Goal: Task Accomplishment & Management: Manage account settings

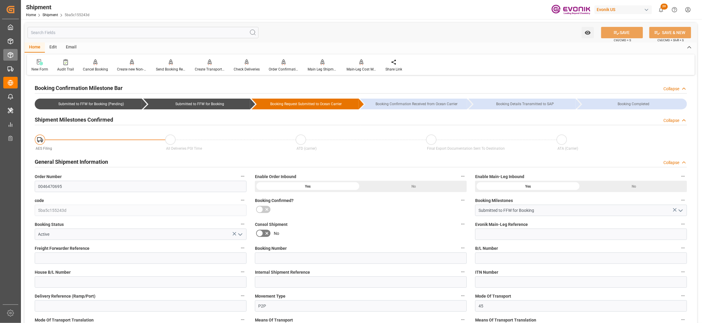
scroll to position [493, 0]
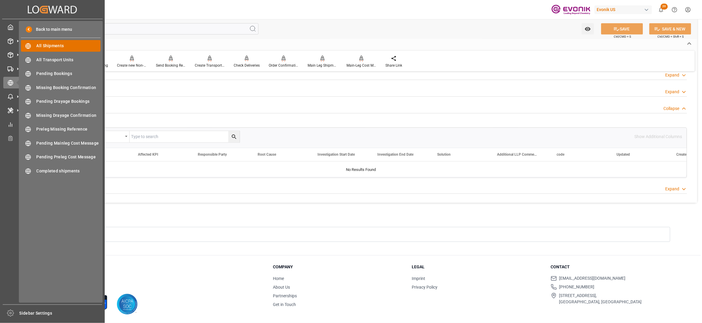
click at [57, 45] on span "All Shipments" at bounding box center [68, 46] width 64 height 6
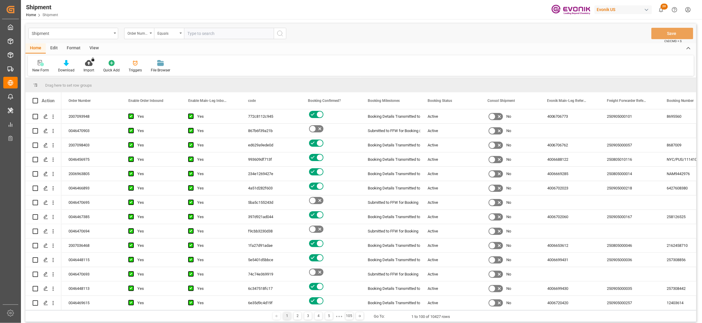
click at [206, 34] on input "text" at bounding box center [229, 33] width 90 height 11
click at [189, 33] on input "46472220" at bounding box center [229, 33] width 90 height 11
type input "4006472220"
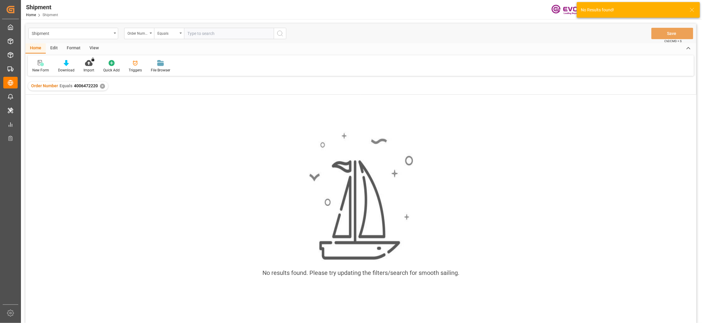
click at [200, 29] on input "text" at bounding box center [229, 33] width 90 height 11
click at [186, 31] on input "46472220" at bounding box center [229, 33] width 90 height 11
type input "0046472220"
click at [103, 86] on div "✕" at bounding box center [102, 86] width 5 height 5
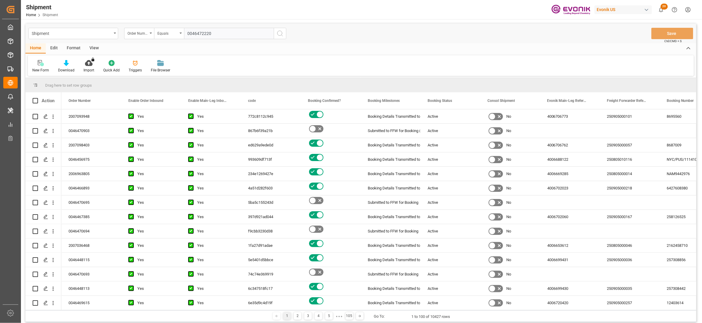
click at [224, 33] on input "0046472220" at bounding box center [229, 33] width 90 height 11
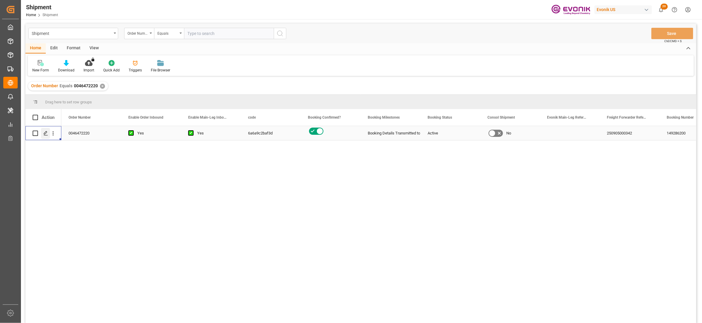
click at [44, 132] on icon "Press SPACE to select this row." at bounding box center [45, 133] width 5 height 5
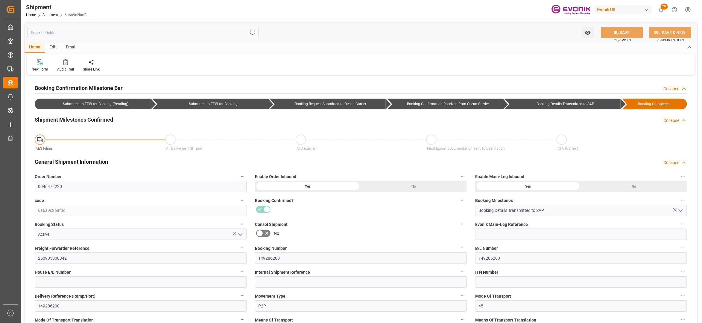
type input "ICL"
type input "Independent Container Line Limited"
type input "USCHT"
type input "BEANR"
type input "9246700"
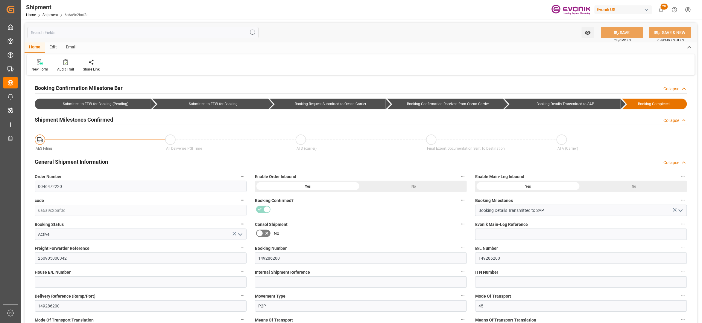
type input "9979254"
type input "9246700"
type input "1075"
type input "675"
type input "0"
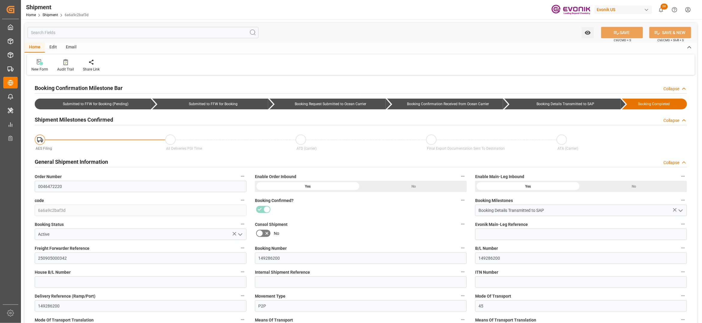
type input "[DATE] 00:00"
type input "[DATE] 16:00"
type input "[DATE] 00:00"
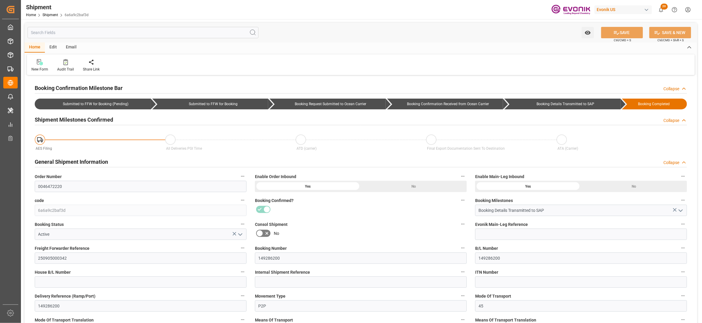
type input "[DATE] 16:00"
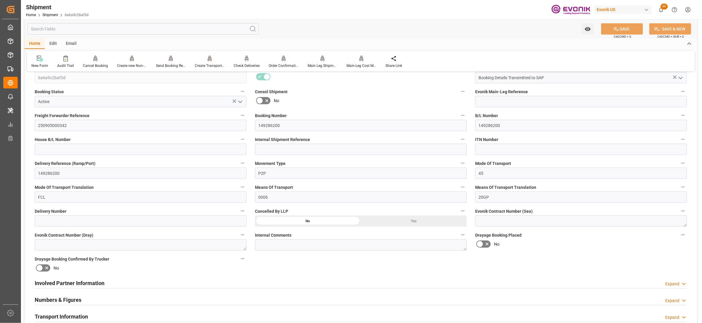
scroll to position [266, 0]
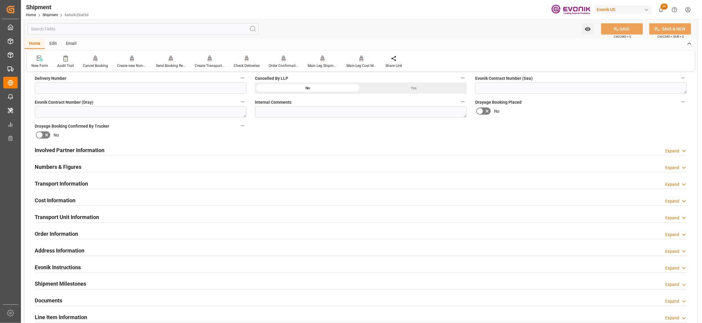
click at [345, 151] on div "Involved Partner Information Expand" at bounding box center [361, 149] width 652 height 11
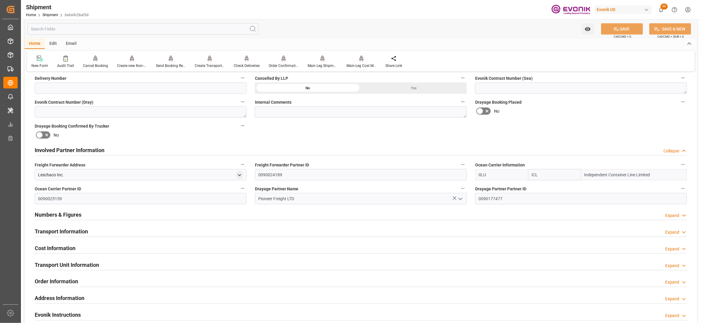
click at [299, 236] on div "Transport Information Expand" at bounding box center [361, 231] width 652 height 11
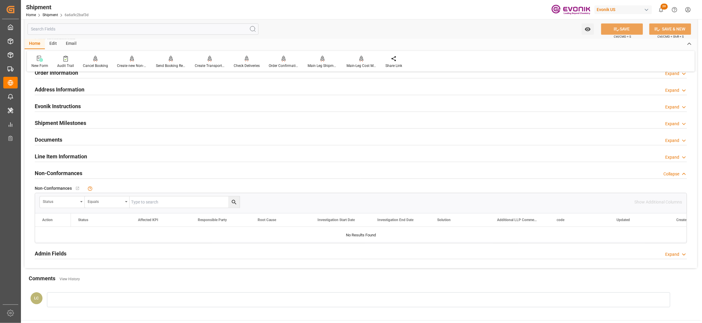
scroll to position [531, 0]
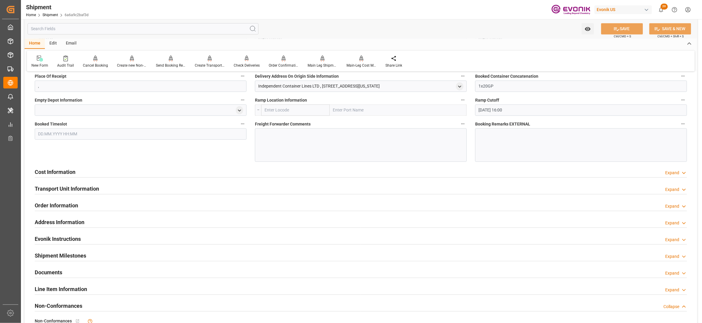
click at [183, 174] on div "Cost Information Expand" at bounding box center [361, 171] width 652 height 11
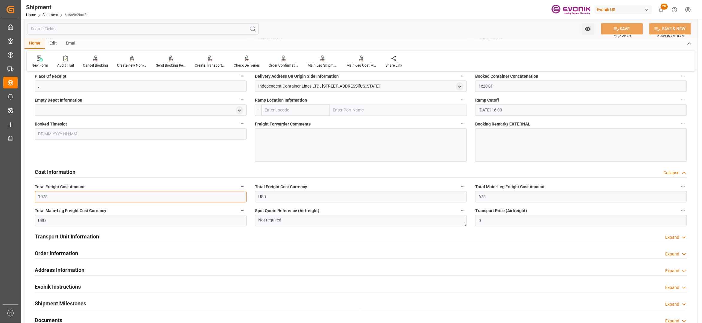
click at [63, 196] on input "1075" at bounding box center [141, 196] width 212 height 11
type input "1"
type input "0"
type input "6786"
click at [494, 195] on input "675" at bounding box center [581, 196] width 212 height 11
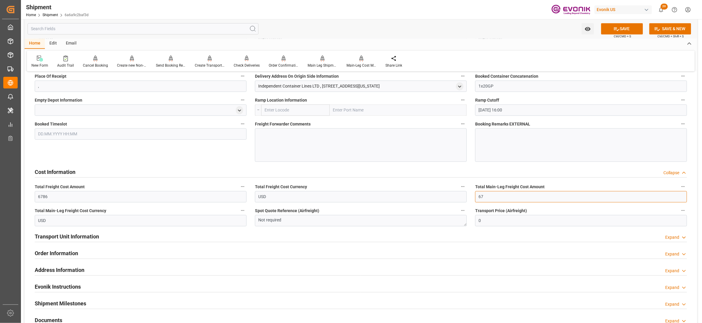
type input "6"
type input "0"
type input "1009"
click at [373, 172] on div "Cost Information Collapse" at bounding box center [361, 171] width 652 height 11
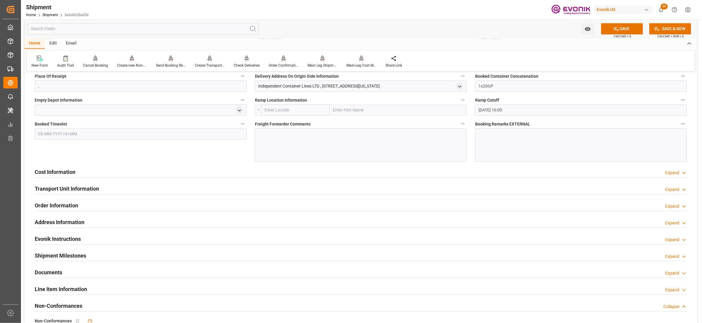
scroll to position [399, 0]
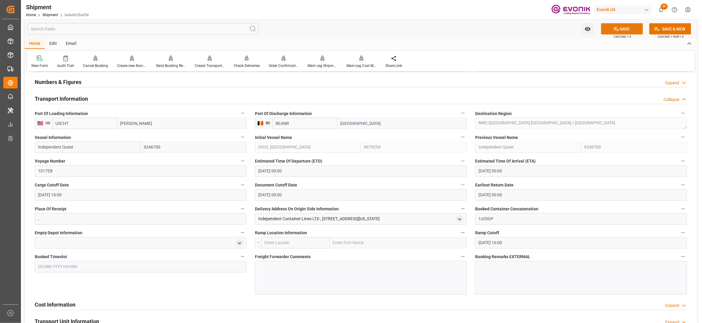
click at [623, 29] on button "SAVE" at bounding box center [622, 28] width 42 height 11
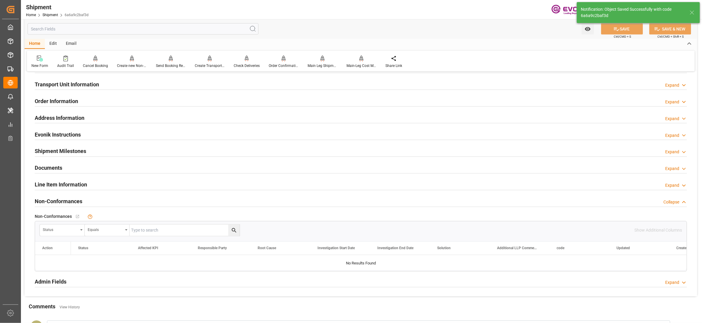
scroll to position [266, 0]
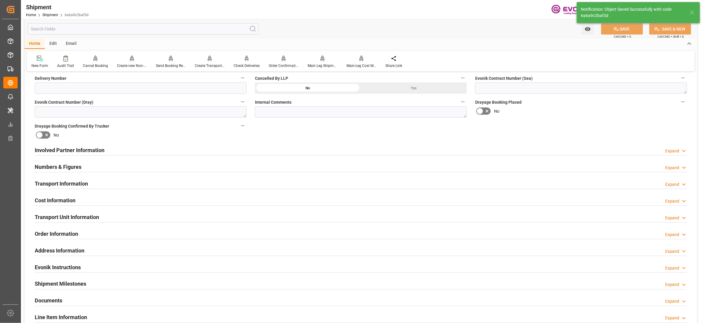
click at [113, 215] on div "Transport Unit Information Expand" at bounding box center [361, 216] width 652 height 11
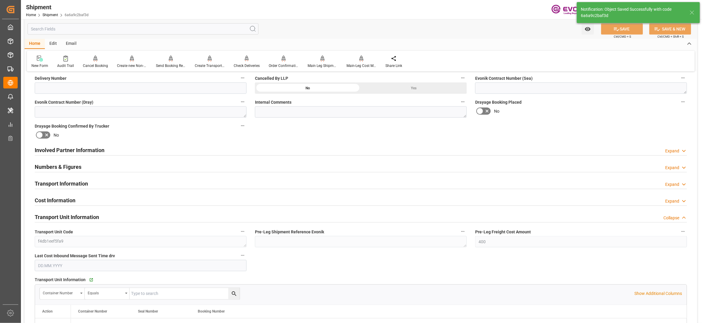
scroll to position [399, 0]
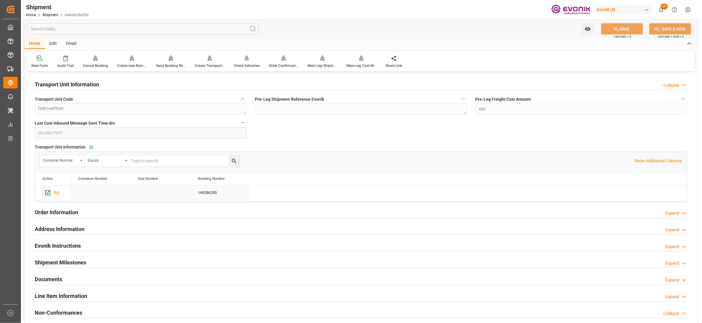
click at [45, 194] on icon "Press SPACE to select this row." at bounding box center [48, 193] width 6 height 6
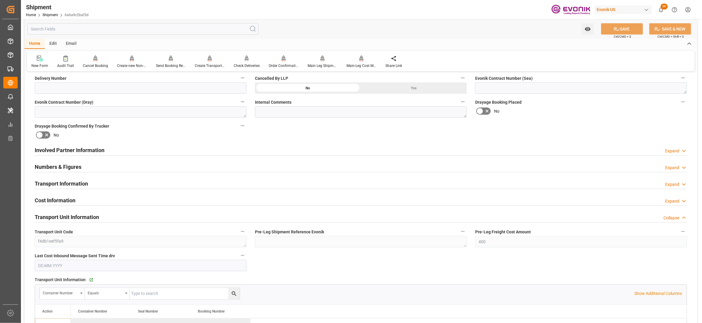
click at [262, 150] on div "Involved Partner Information Expand" at bounding box center [361, 149] width 652 height 11
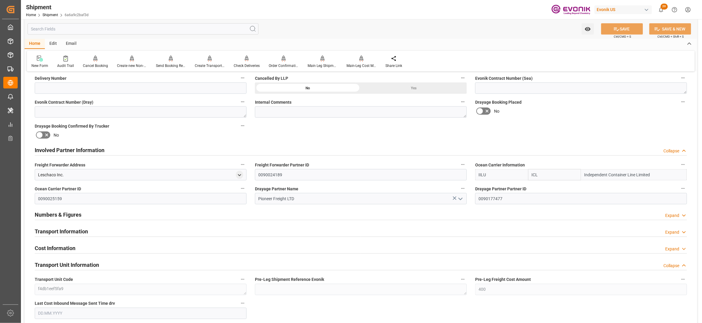
click at [283, 231] on div "Transport Information Expand" at bounding box center [361, 231] width 652 height 11
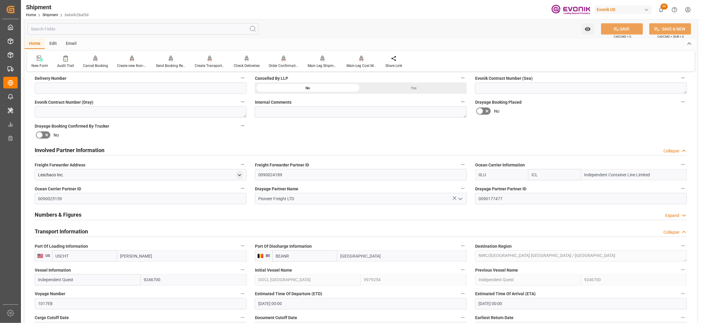
scroll to position [399, 0]
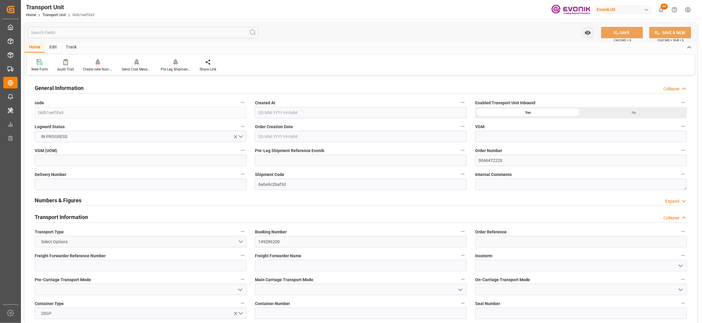
type input "ICL"
type input "Independent Container Line Limited"
type input "USCHT"
type input "BEANR"
type input "16470"
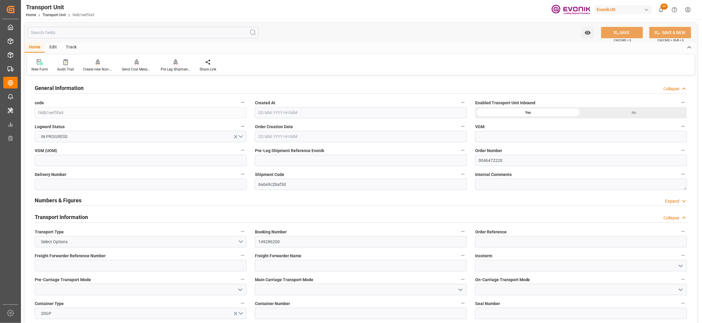
type input "[DATE] 07:07"
type input "[DATE]"
type input "[DATE] 00:00"
type input "30.09.2025 00:00"
type input "[DATE] 00:00"
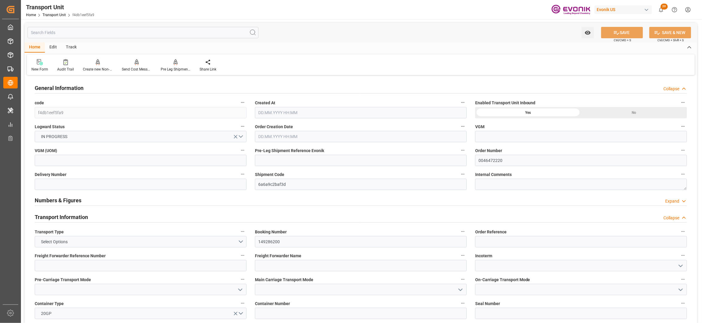
type input "24.10.2025 00:00"
type input "[DATE] 00:00"
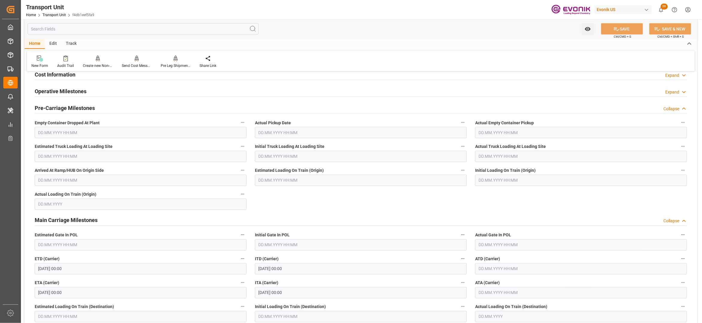
scroll to position [266, 0]
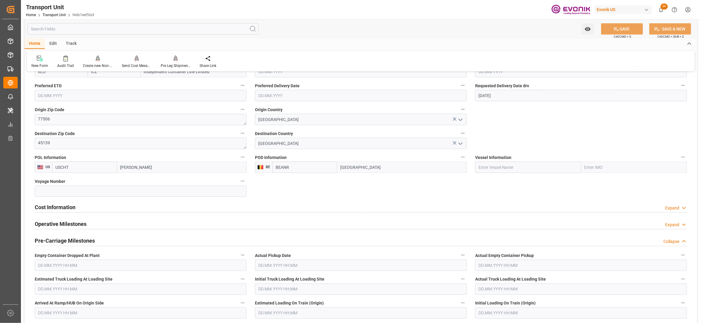
click at [109, 206] on div "Cost Information Expand" at bounding box center [361, 206] width 652 height 11
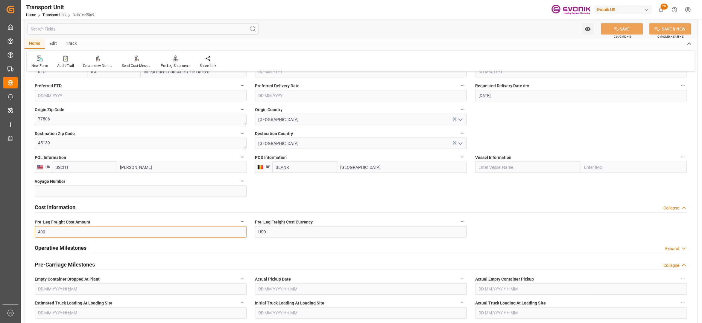
click at [68, 228] on input "400" at bounding box center [141, 231] width 212 height 11
type input "4"
type input "0"
type input "5777"
click at [356, 201] on div "Cost Information Collapse" at bounding box center [361, 207] width 660 height 17
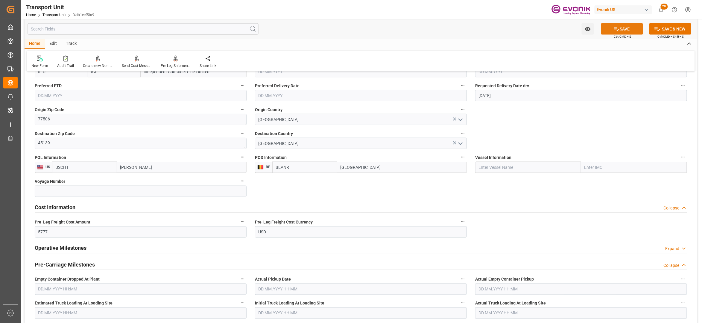
click at [626, 29] on button "SAVE" at bounding box center [622, 28] width 42 height 11
